Goal: Book appointment/travel/reservation

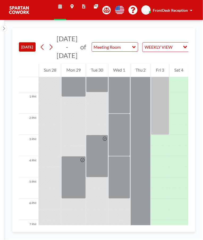
scroll to position [262, 0]
click at [168, 115] on div at bounding box center [160, 103] width 18 height 64
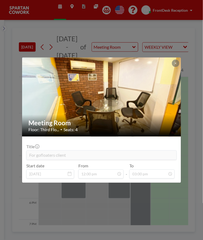
click at [178, 62] on button at bounding box center [175, 63] width 7 height 7
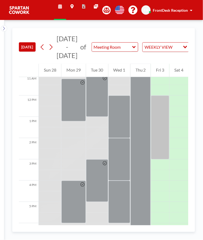
scroll to position [238, 0]
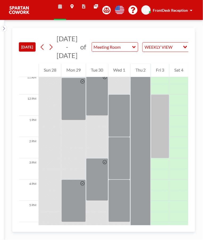
click at [160, 116] on div at bounding box center [160, 127] width 18 height 64
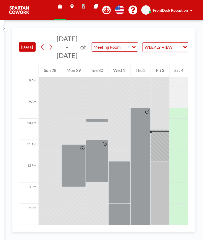
scroll to position [174, 0]
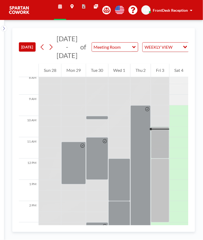
click at [161, 138] on div at bounding box center [160, 143] width 18 height 32
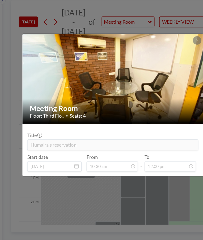
click at [92, 223] on div "Meeting Room Floor: Third Flo... • Seats: 4 Title Humaira's reservation Start d…" at bounding box center [101, 120] width 203 height 240
click at [102, 227] on div at bounding box center [105, 226] width 6 height 7
click at [111, 231] on div at bounding box center [120, 222] width 22 height 43
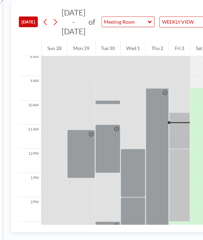
scroll to position [247, 0]
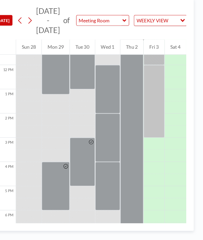
click at [104, 225] on div at bounding box center [97, 230] width 22 height 11
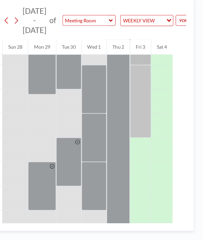
scroll to position [0, 13]
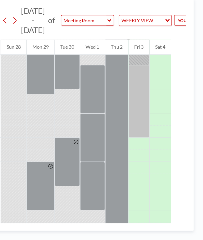
click at [34, 232] on div at bounding box center [37, 230] width 22 height 11
click at [99, 240] on div at bounding box center [106, 240] width 22 height 11
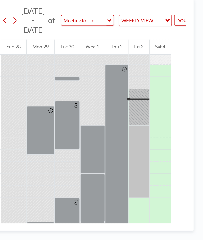
scroll to position [193, 0]
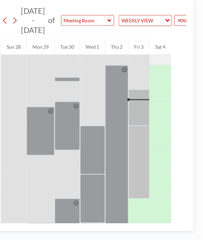
click at [152, 133] on div at bounding box center [147, 124] width 18 height 32
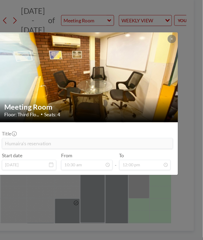
click at [177, 60] on button at bounding box center [175, 63] width 7 height 7
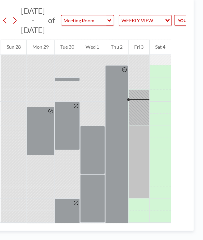
click at [145, 170] on div at bounding box center [147, 172] width 18 height 64
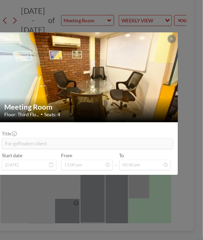
click at [178, 67] on div at bounding box center [175, 63] width 7 height 7
click at [177, 62] on icon at bounding box center [175, 63] width 3 height 3
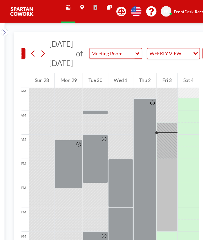
click at [40, 197] on div at bounding box center [37, 198] width 22 height 11
